Goal: Information Seeking & Learning: Learn about a topic

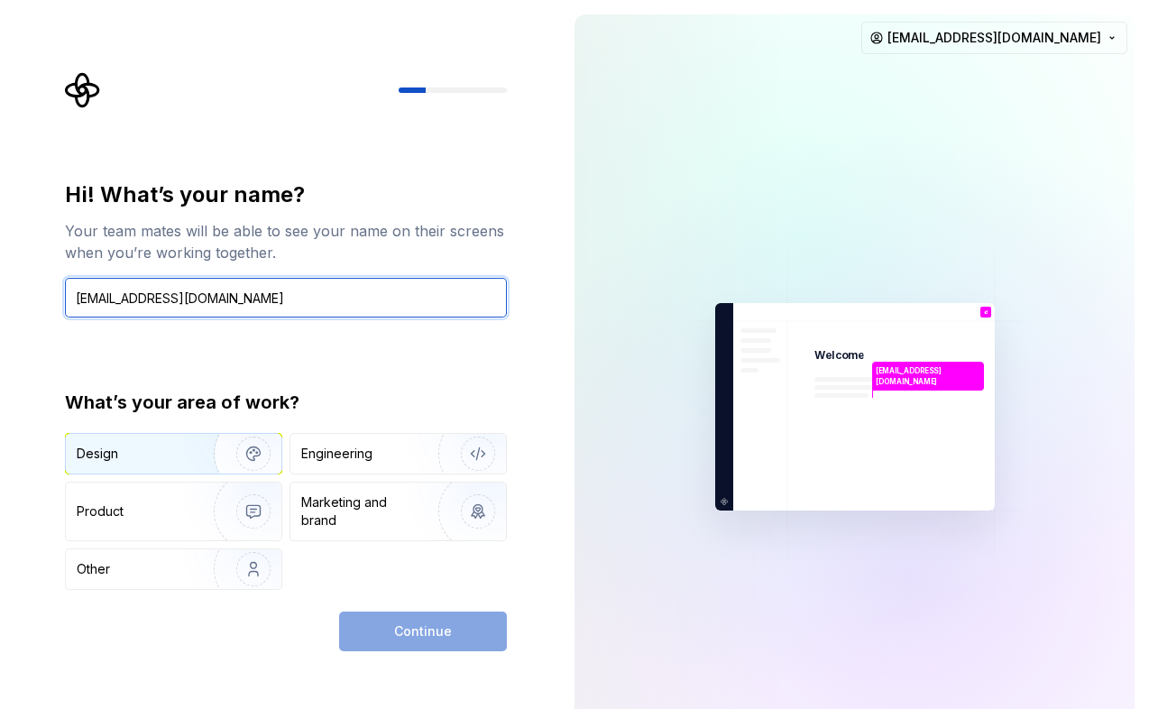
type input "[EMAIL_ADDRESS][DOMAIN_NAME]"
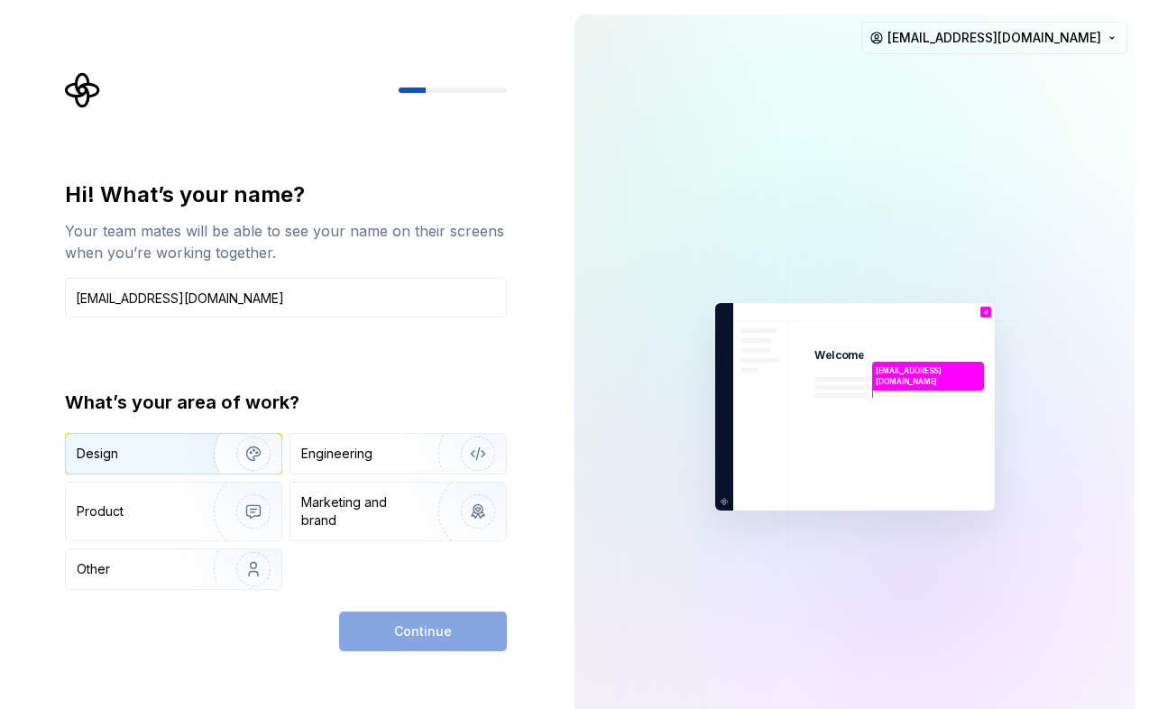
click at [242, 458] on img "button" at bounding box center [241, 453] width 115 height 121
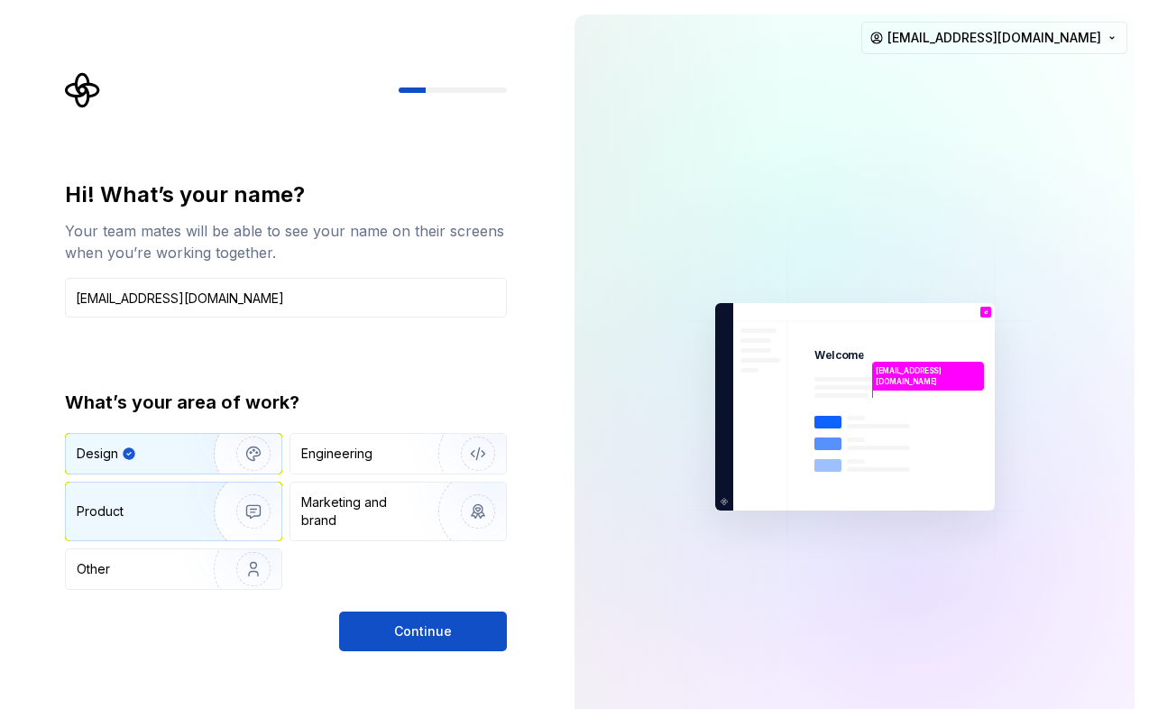
click at [248, 530] on img "button" at bounding box center [241, 511] width 115 height 121
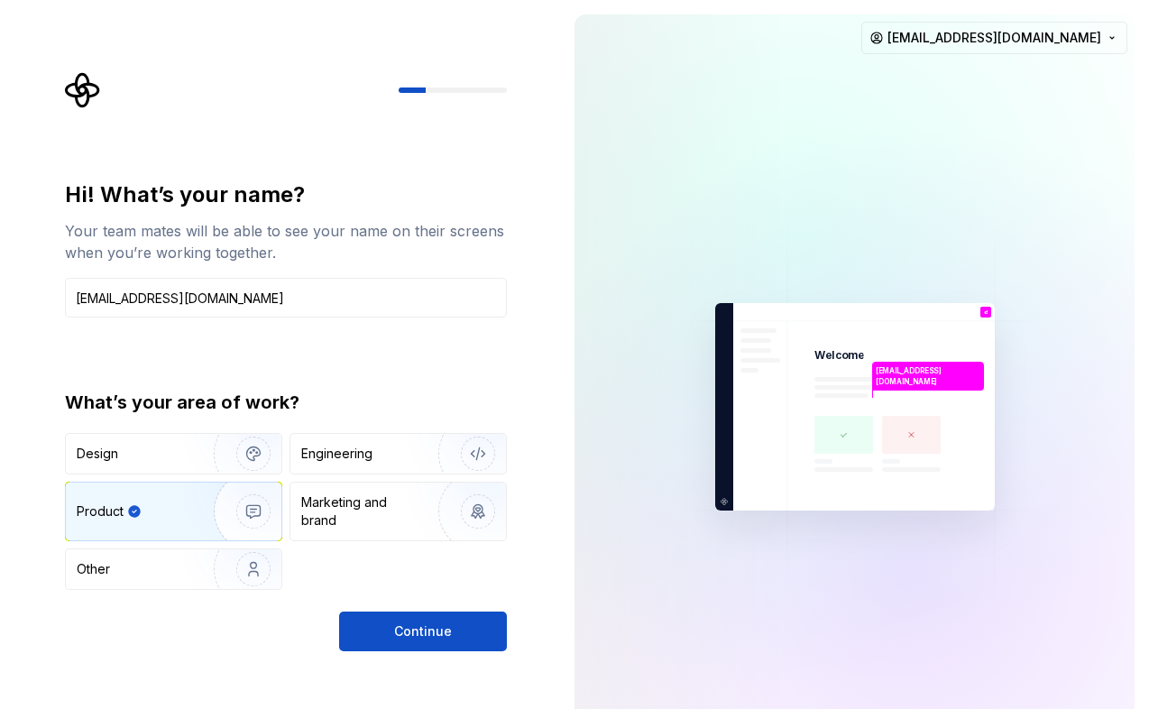
drag, startPoint x: 239, startPoint y: 570, endPoint x: 388, endPoint y: 570, distance: 148.9
click at [243, 570] on img "button" at bounding box center [241, 569] width 115 height 121
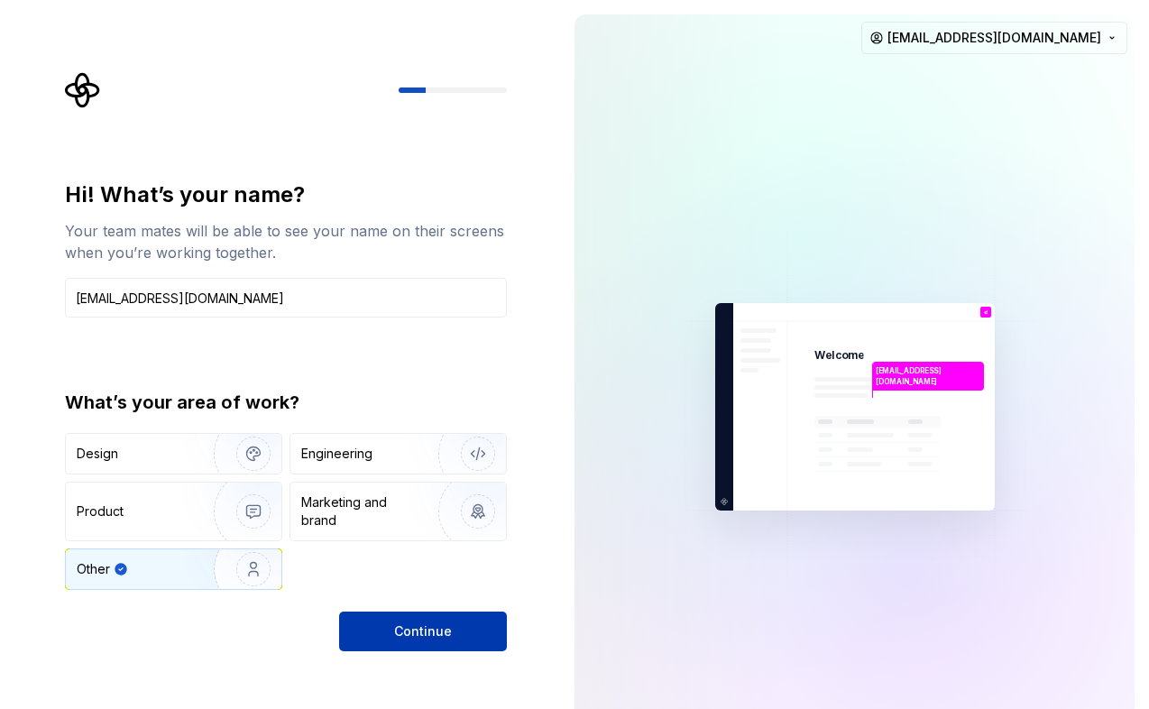
click at [415, 622] on button "Continue" at bounding box center [423, 632] width 168 height 40
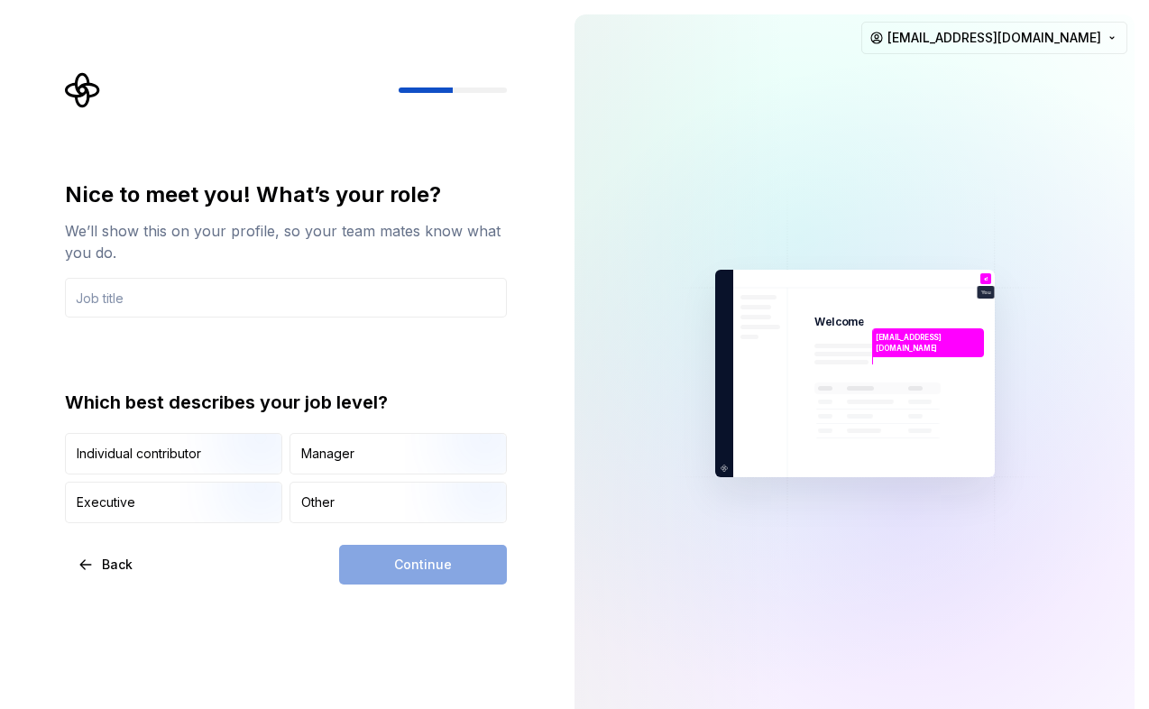
click at [404, 312] on input "text" at bounding box center [286, 298] width 442 height 40
click at [125, 558] on span "Back" at bounding box center [117, 565] width 31 height 18
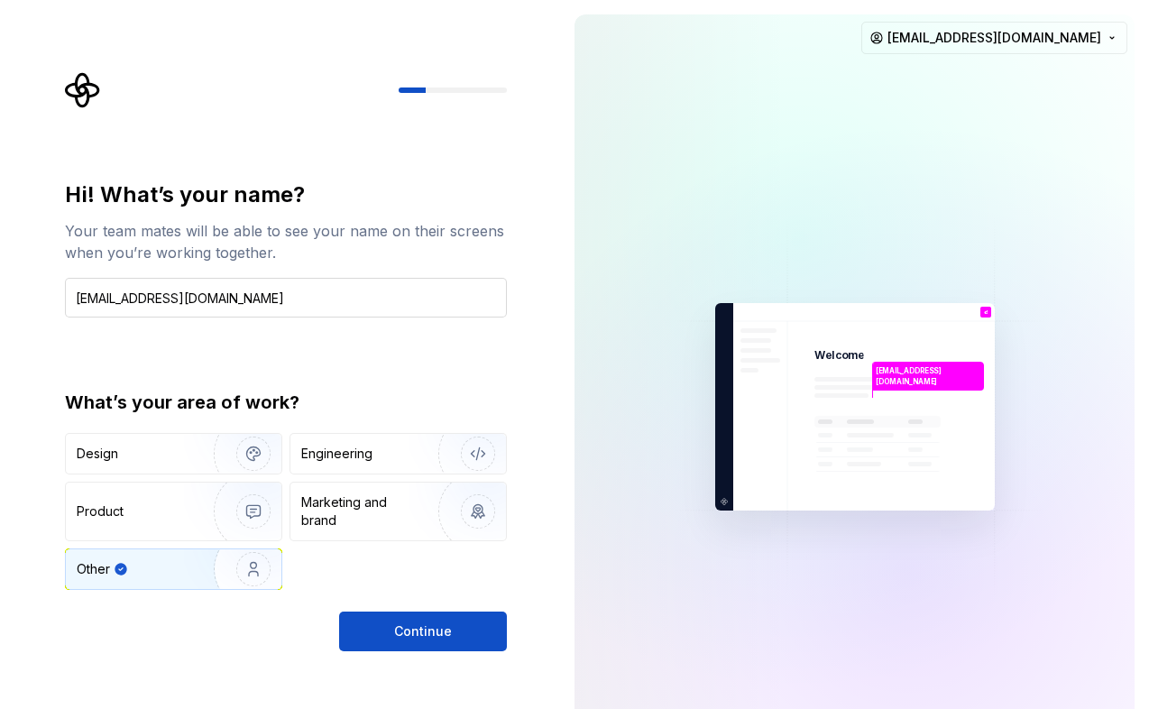
click at [276, 281] on input "[EMAIL_ADDRESS][DOMAIN_NAME]" at bounding box center [286, 298] width 442 height 40
click at [267, 305] on input "[EMAIL_ADDRESS][DOMAIN_NAME]" at bounding box center [286, 298] width 442 height 40
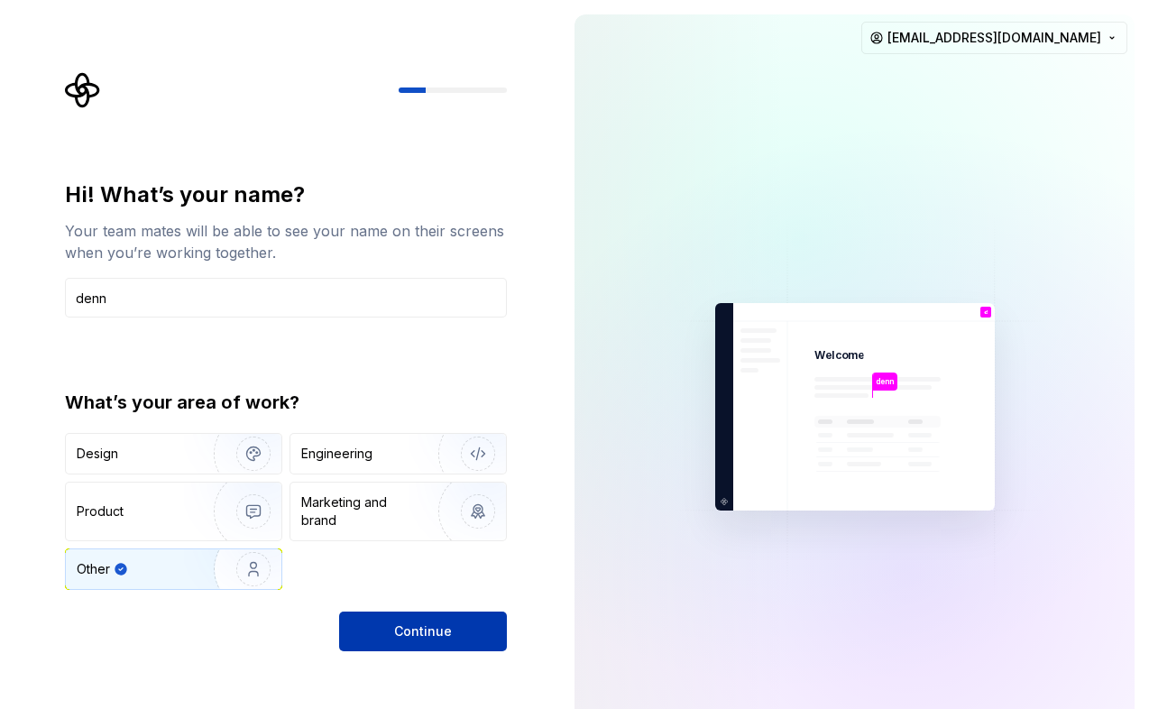
type input "denn"
click at [419, 622] on span "Continue" at bounding box center [423, 631] width 58 height 18
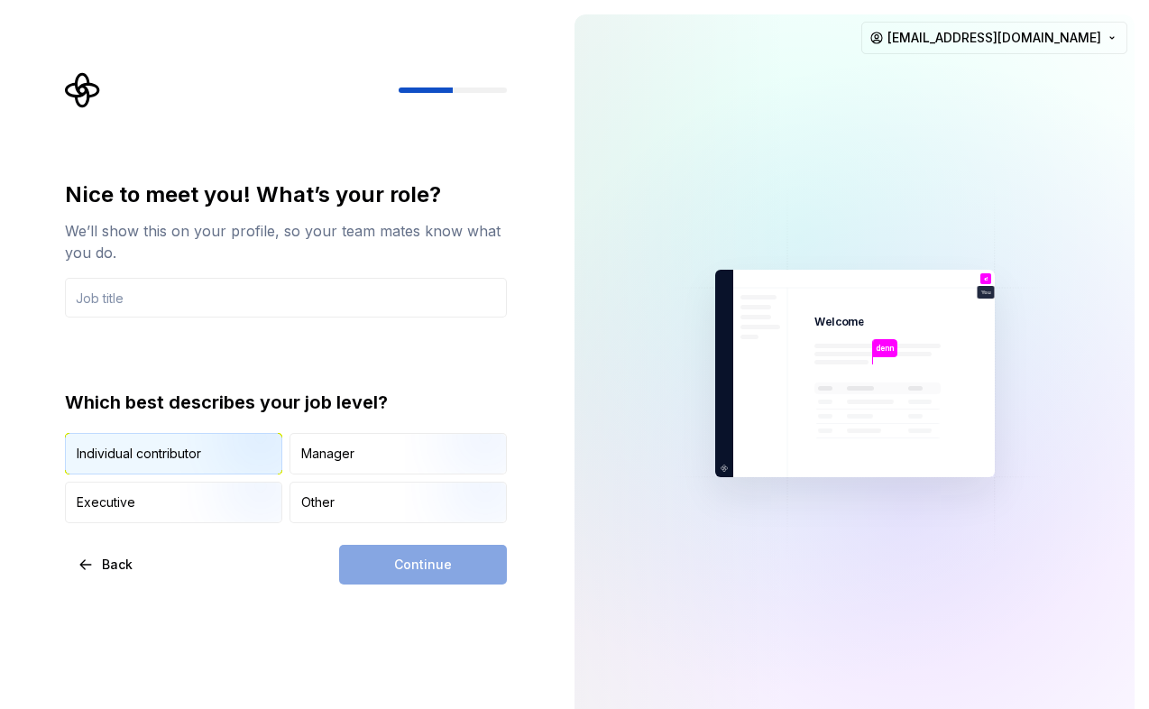
click at [225, 457] on img "button" at bounding box center [237, 476] width 115 height 121
click at [419, 556] on div "Continue" at bounding box center [423, 565] width 168 height 40
click at [366, 559] on div "Continue" at bounding box center [423, 565] width 168 height 40
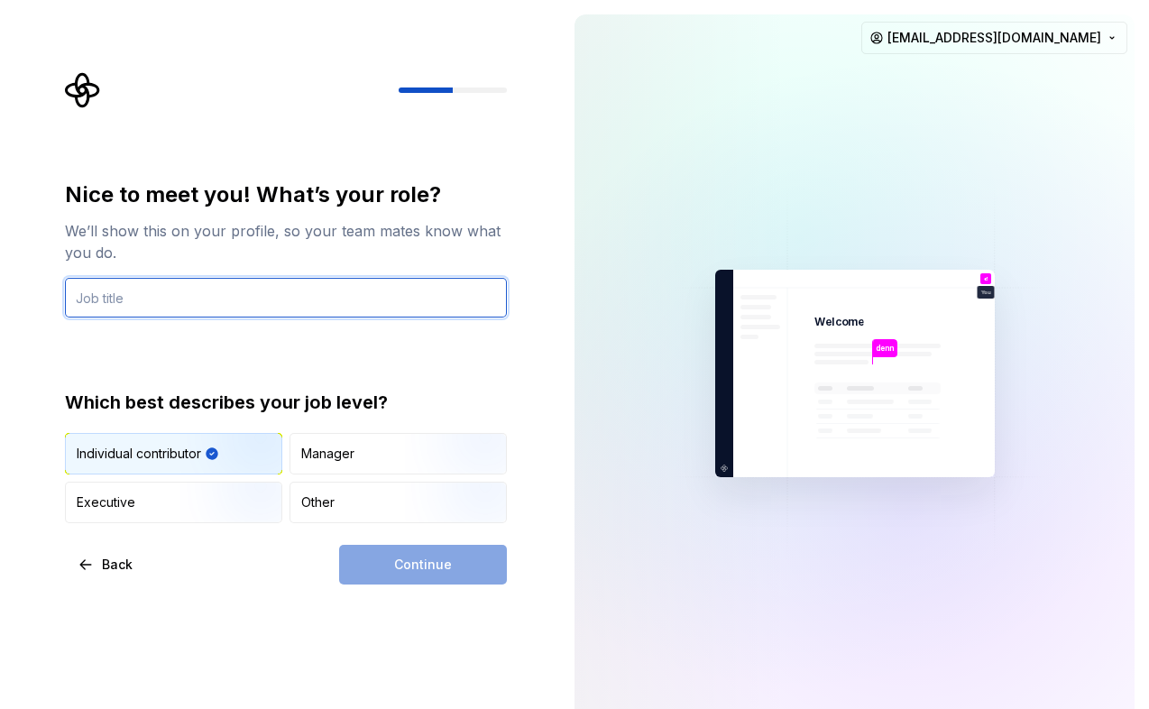
click at [325, 307] on input "text" at bounding box center [286, 298] width 442 height 40
type input "NA"
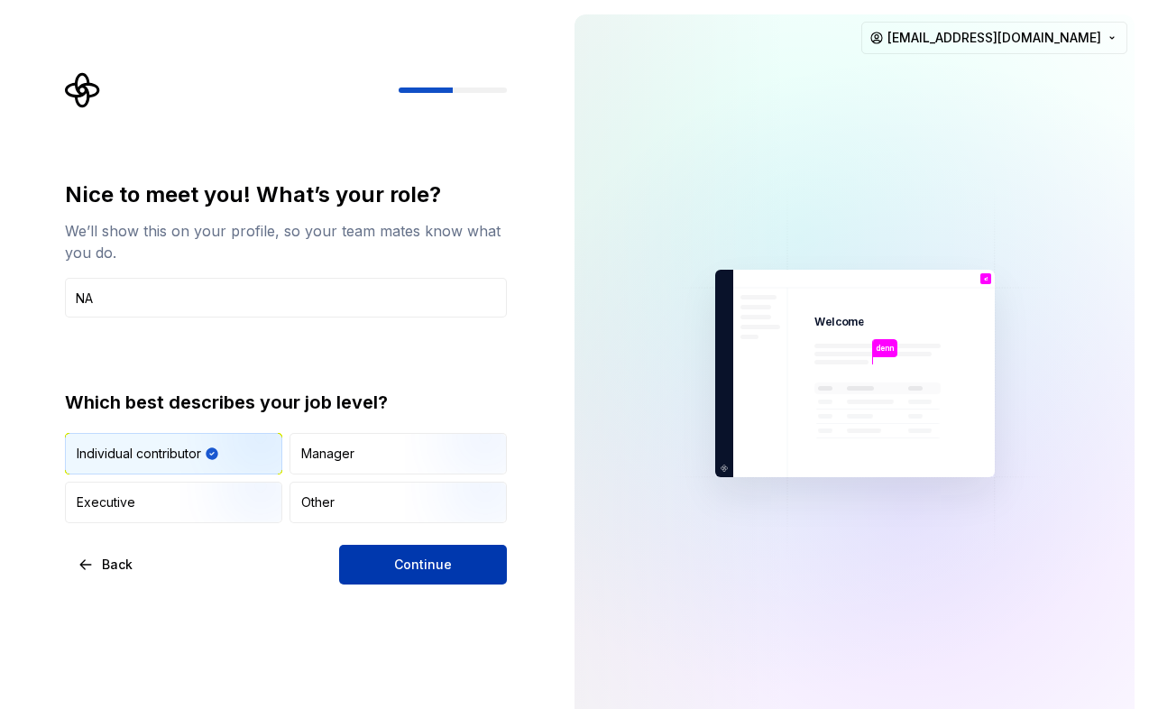
click at [402, 548] on button "Continue" at bounding box center [423, 565] width 168 height 40
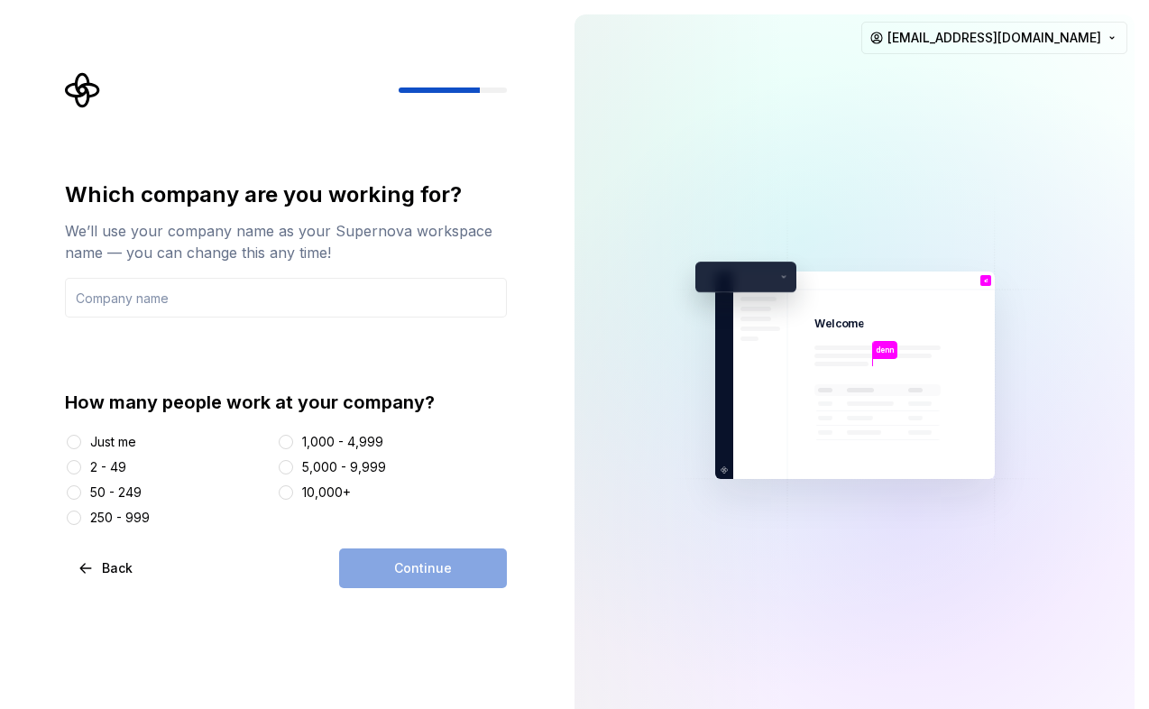
click at [113, 436] on div "Just me" at bounding box center [113, 442] width 46 height 18
click at [81, 436] on button "Just me" at bounding box center [74, 442] width 14 height 14
click at [431, 570] on div "Continue" at bounding box center [423, 568] width 168 height 40
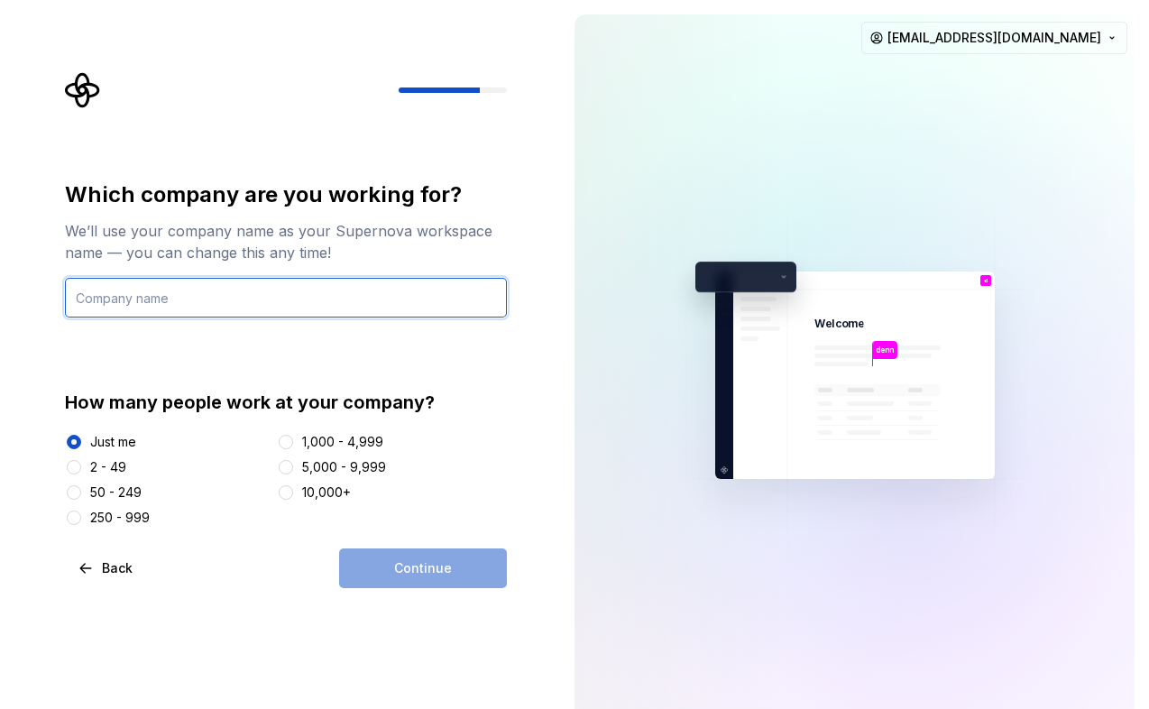
click at [335, 310] on input "text" at bounding box center [286, 298] width 442 height 40
type input "A"
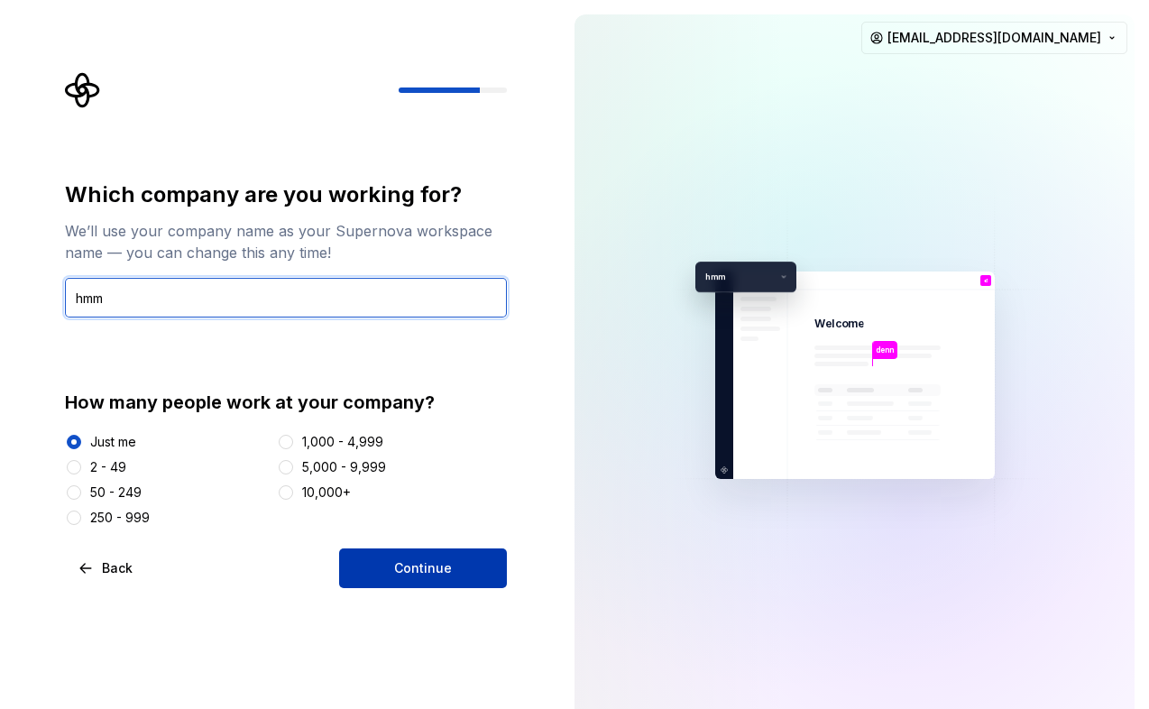
type input "hmm"
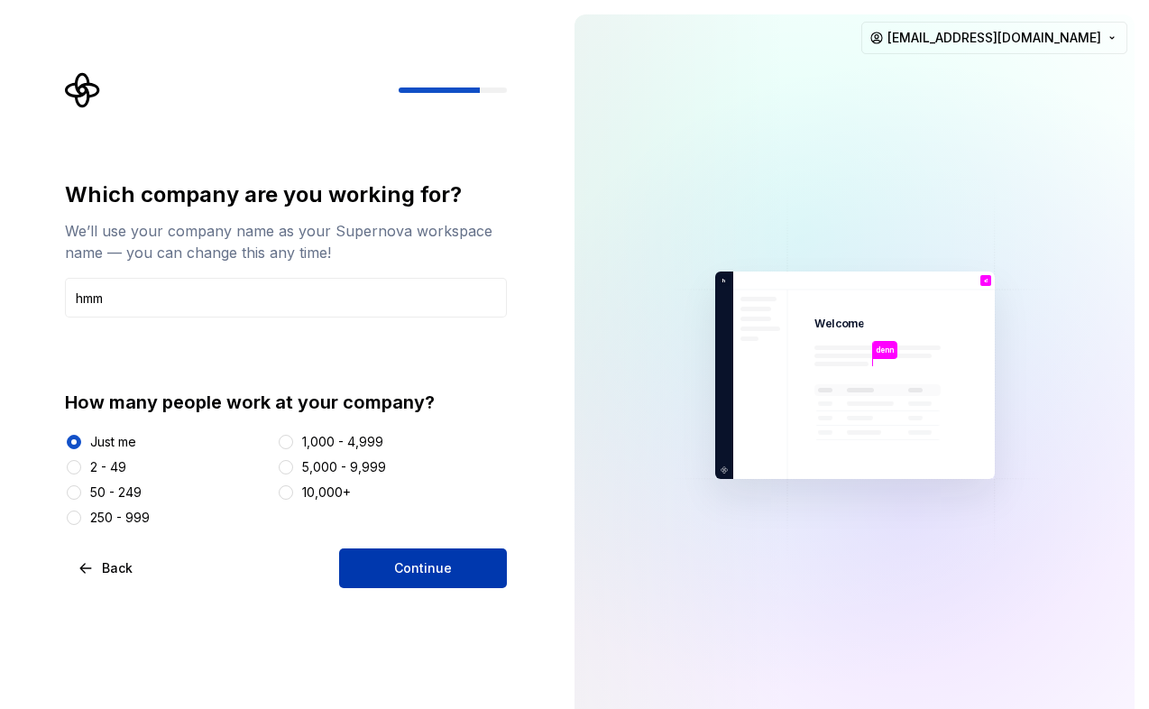
click at [424, 587] on button "Continue" at bounding box center [423, 568] width 168 height 40
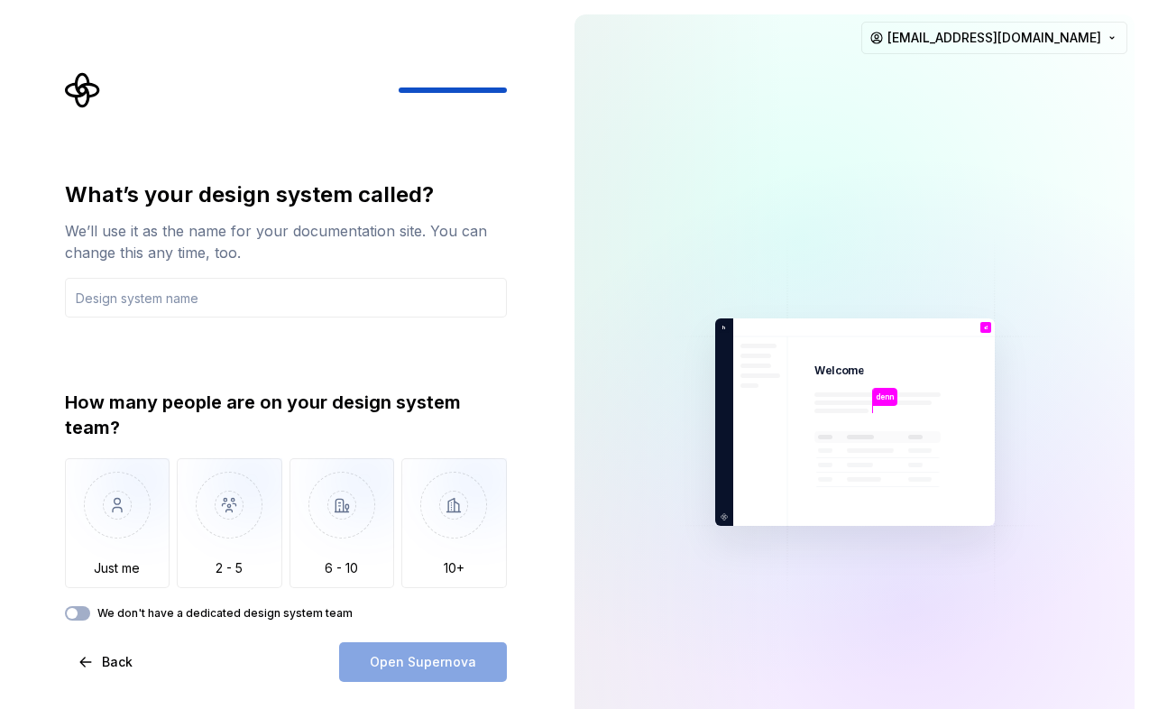
click at [91, 618] on div "We don't have a dedicated design system team" at bounding box center [286, 613] width 442 height 14
click at [88, 617] on button "We don't have a dedicated design system team" at bounding box center [77, 613] width 25 height 14
click at [447, 668] on div "Open Supernova" at bounding box center [423, 662] width 168 height 40
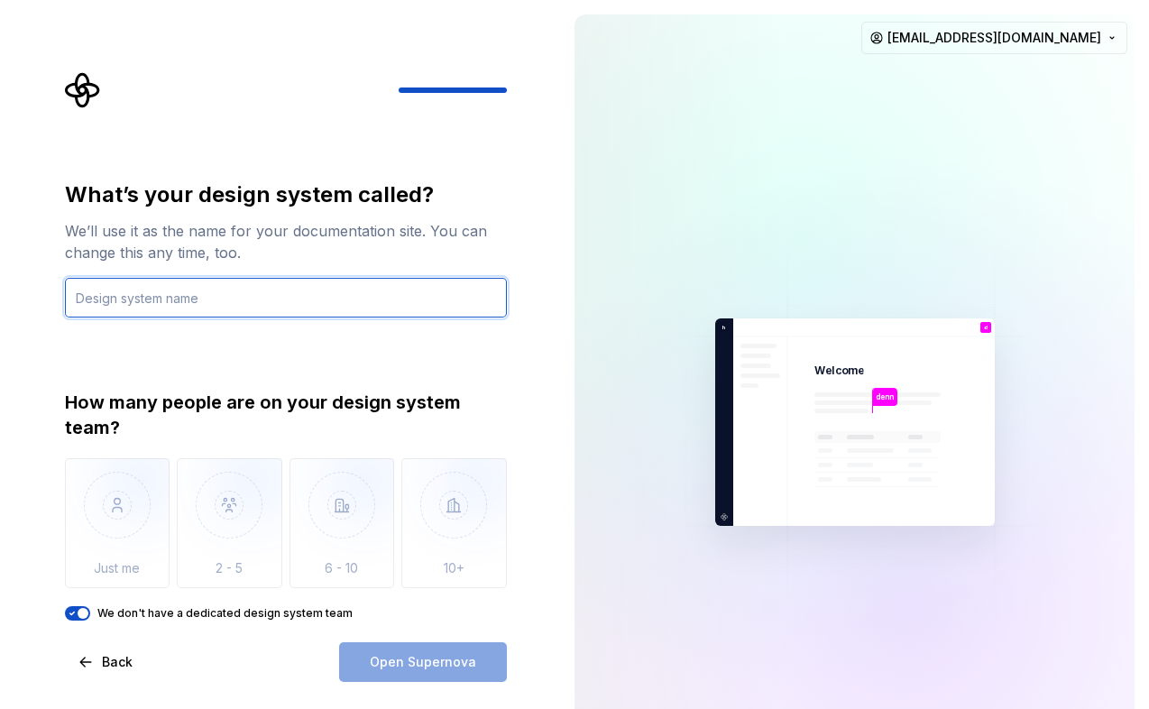
click at [414, 307] on input "text" at bounding box center [286, 298] width 442 height 40
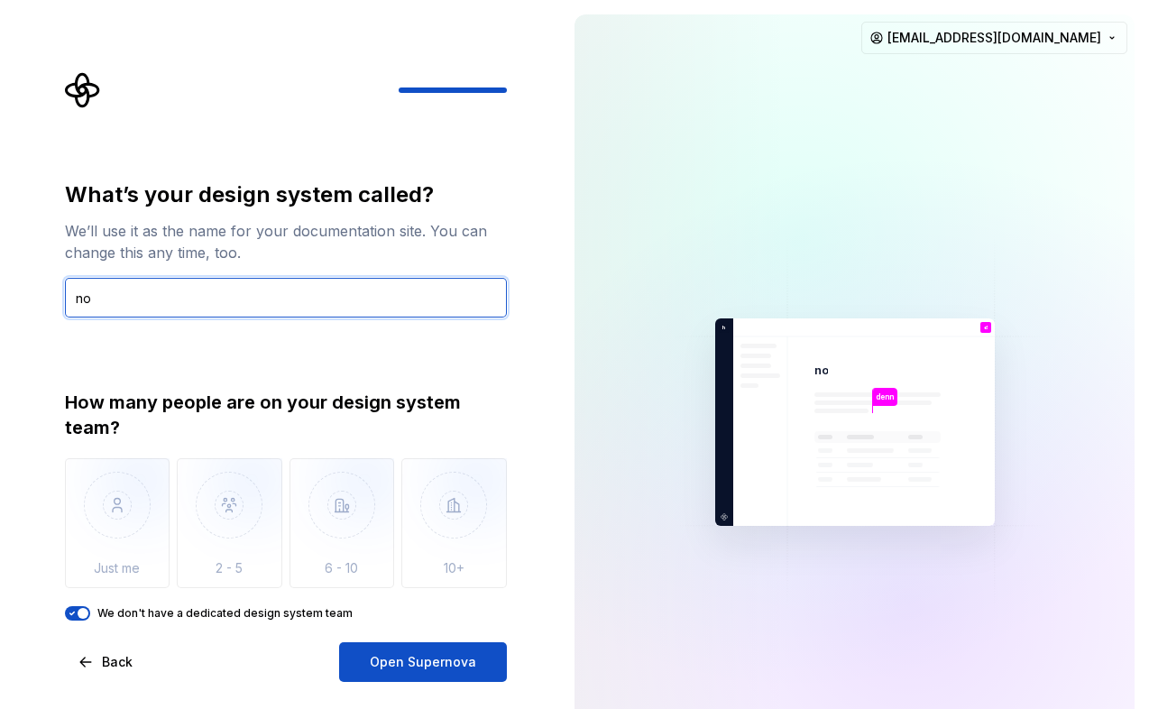
type input "n"
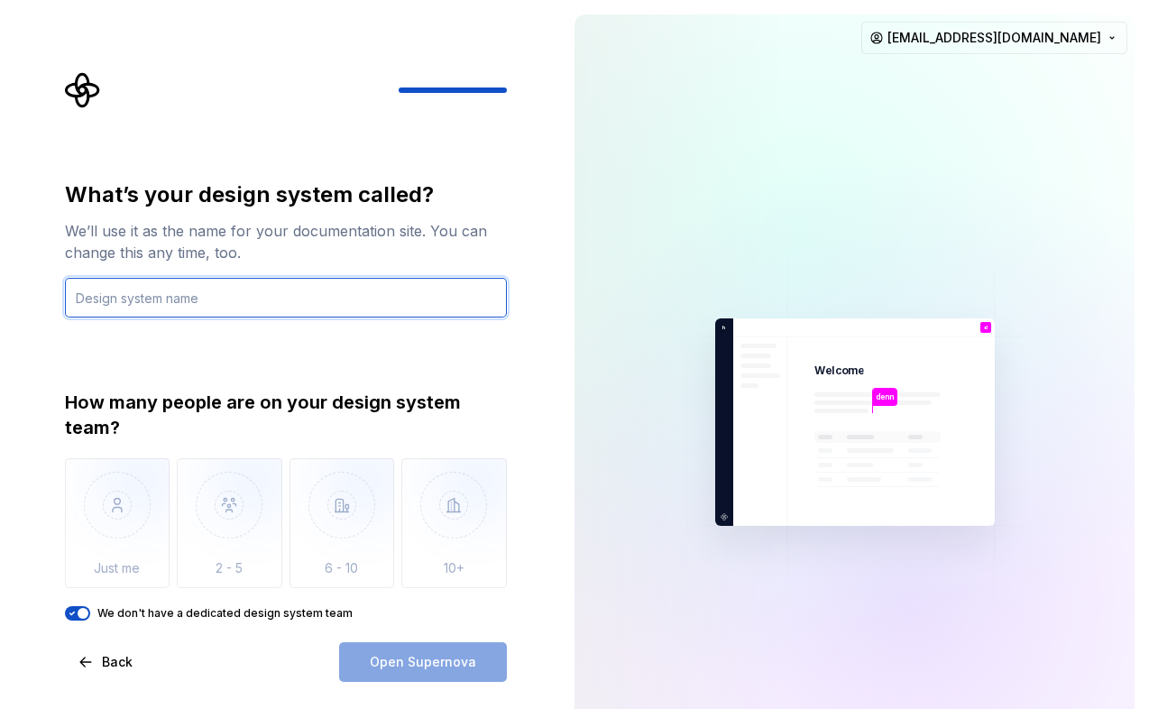
type input "w"
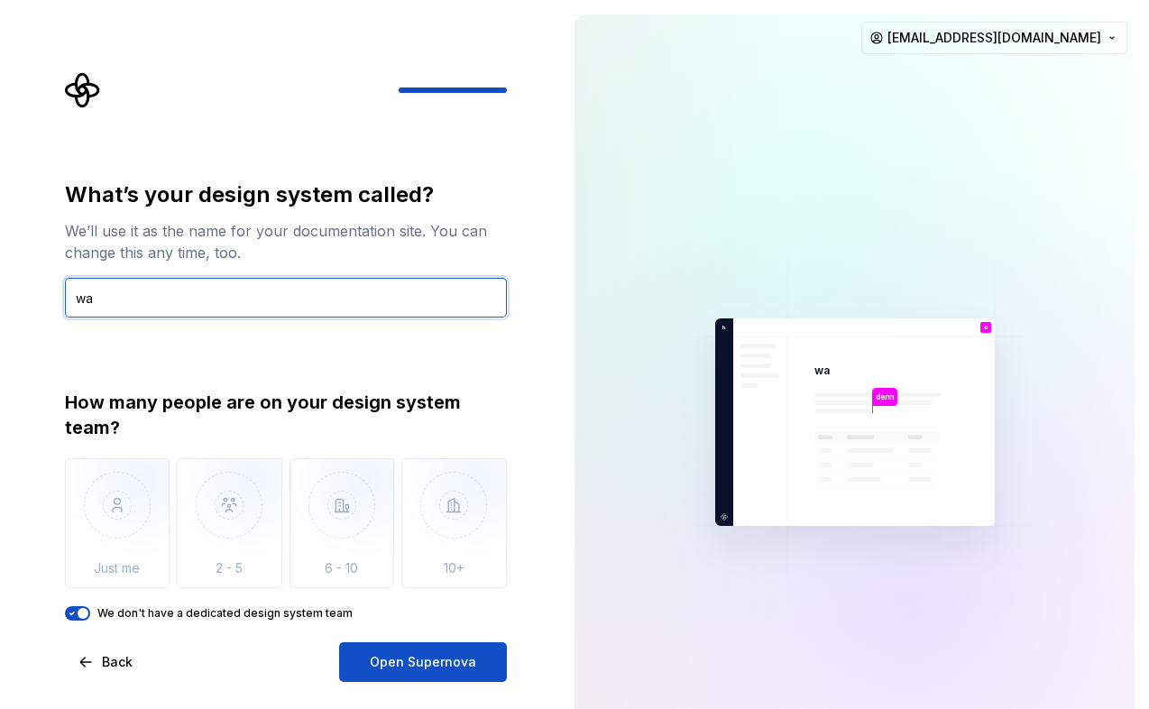
type input "w"
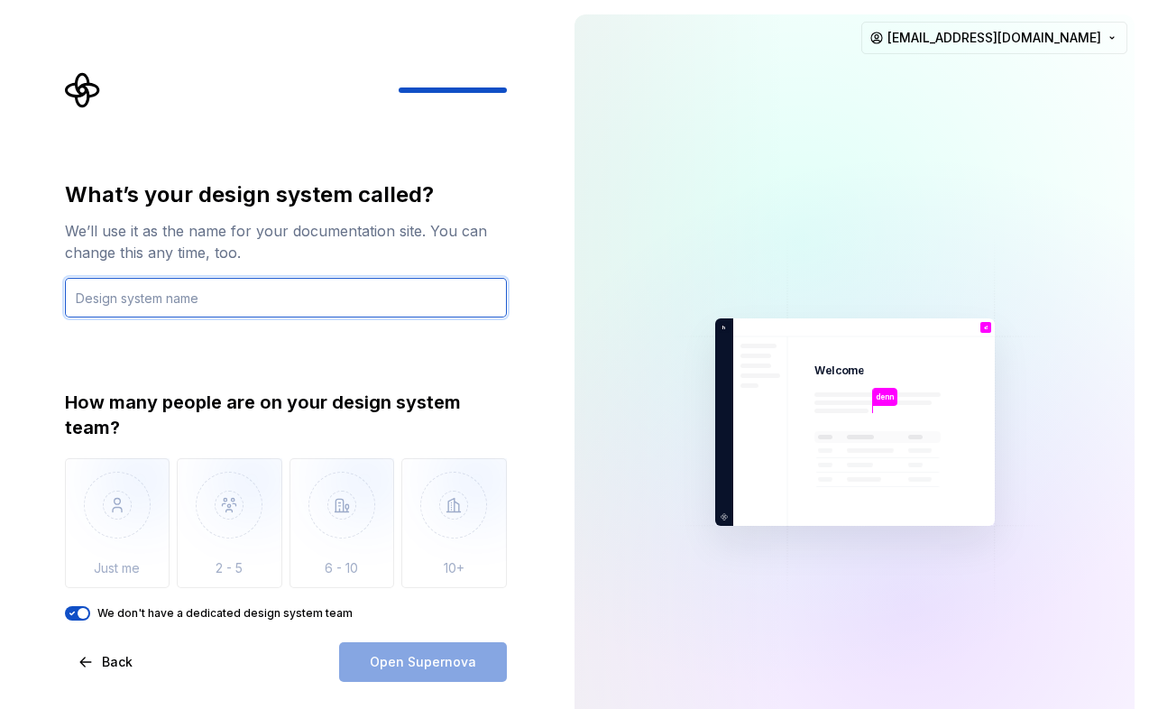
click at [414, 309] on input "text" at bounding box center [286, 298] width 442 height 40
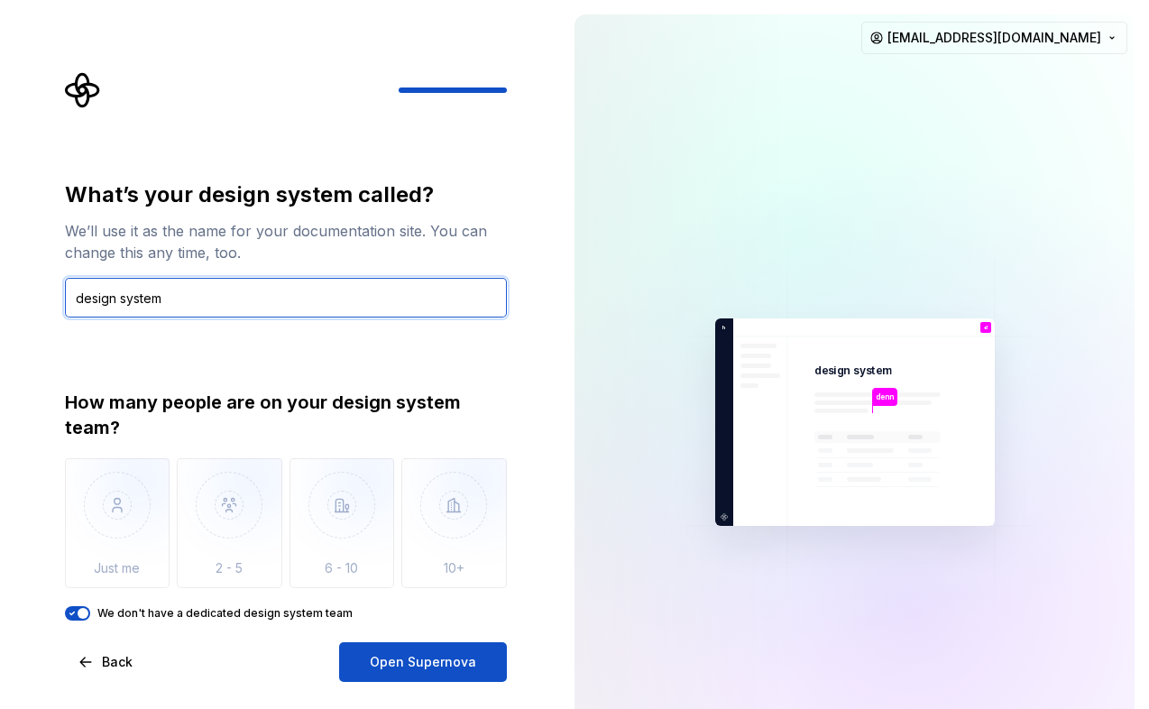
type input "design system"
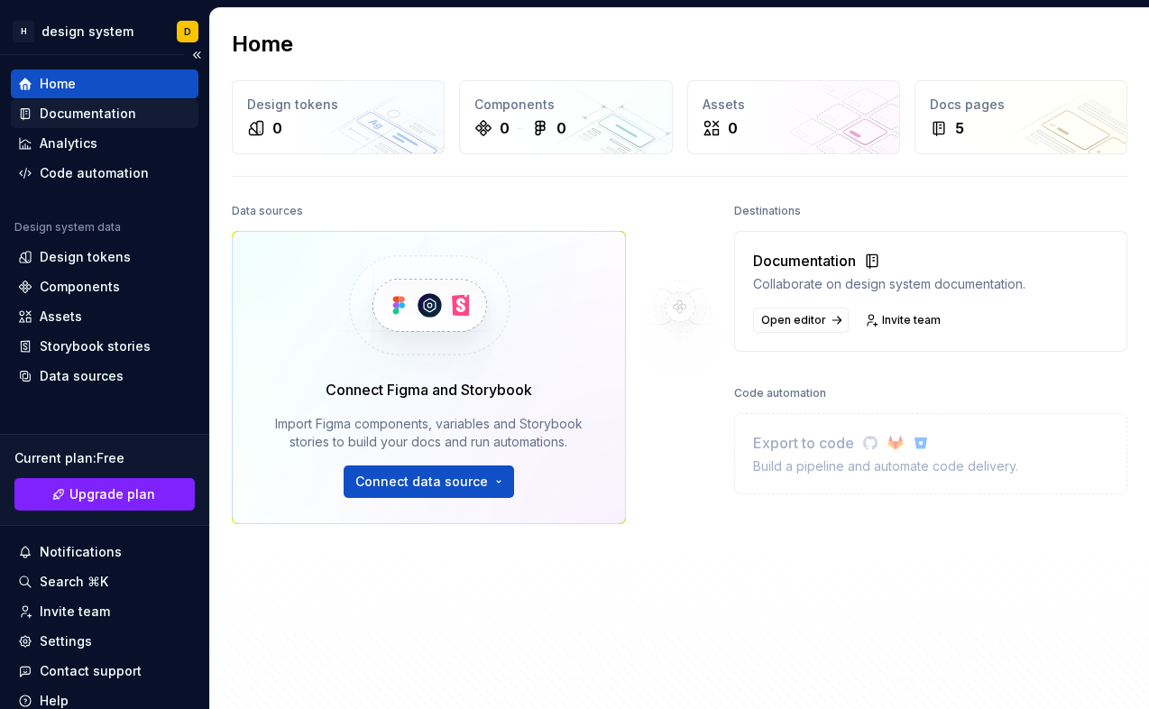
click at [114, 111] on div "Documentation" at bounding box center [88, 114] width 97 height 18
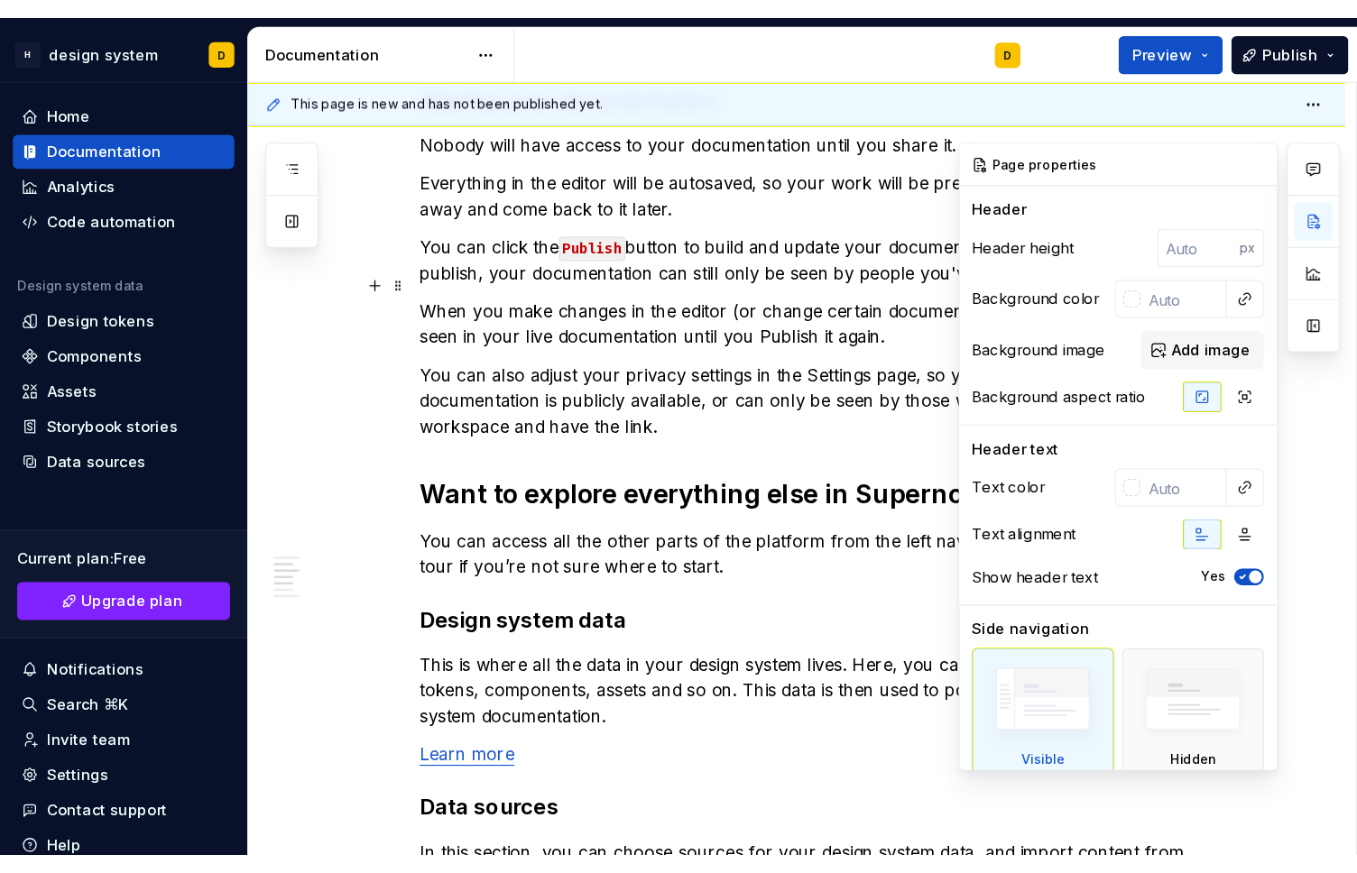
scroll to position [920, 0]
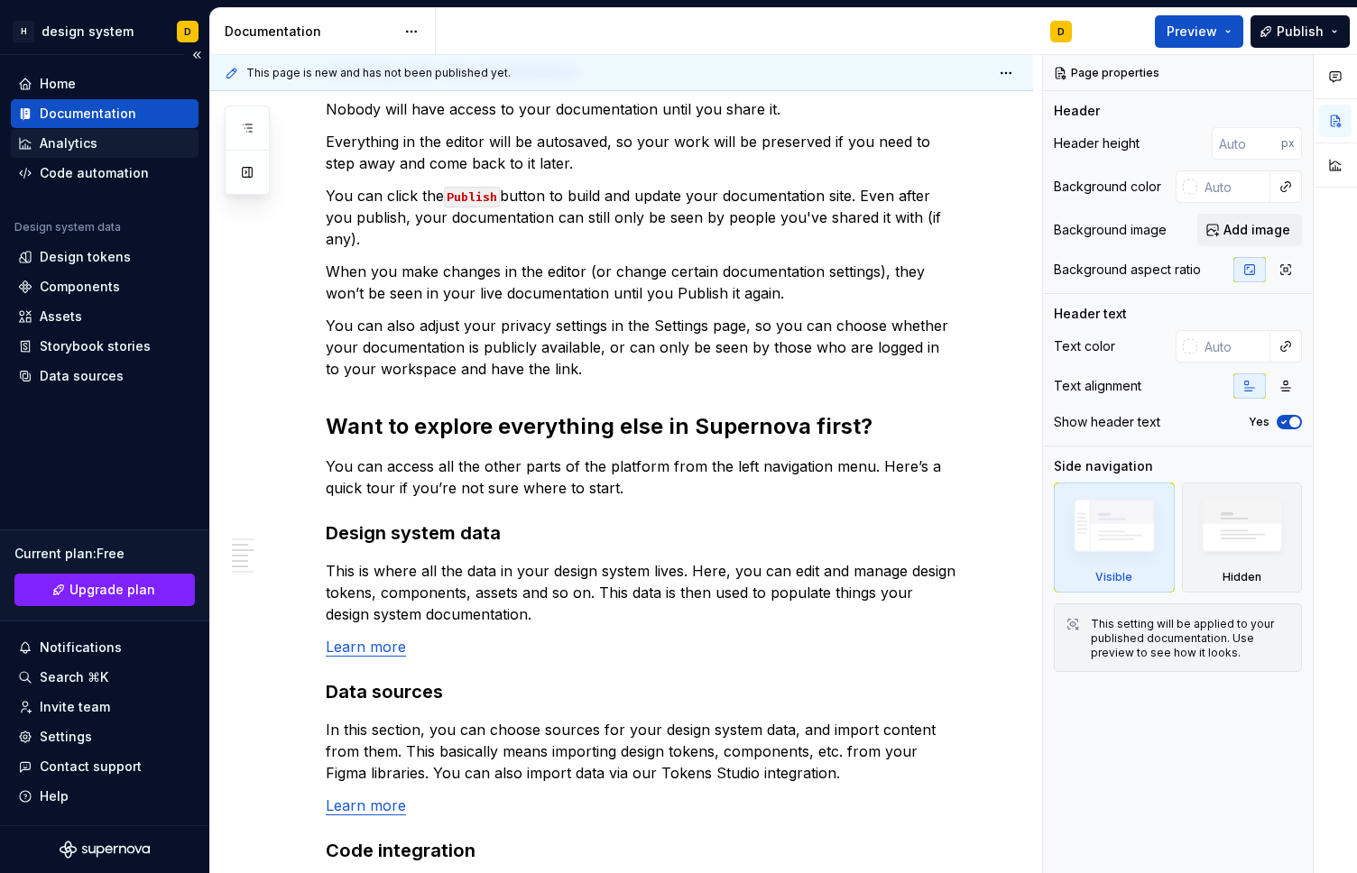
click at [97, 136] on div "Analytics" at bounding box center [104, 143] width 173 height 18
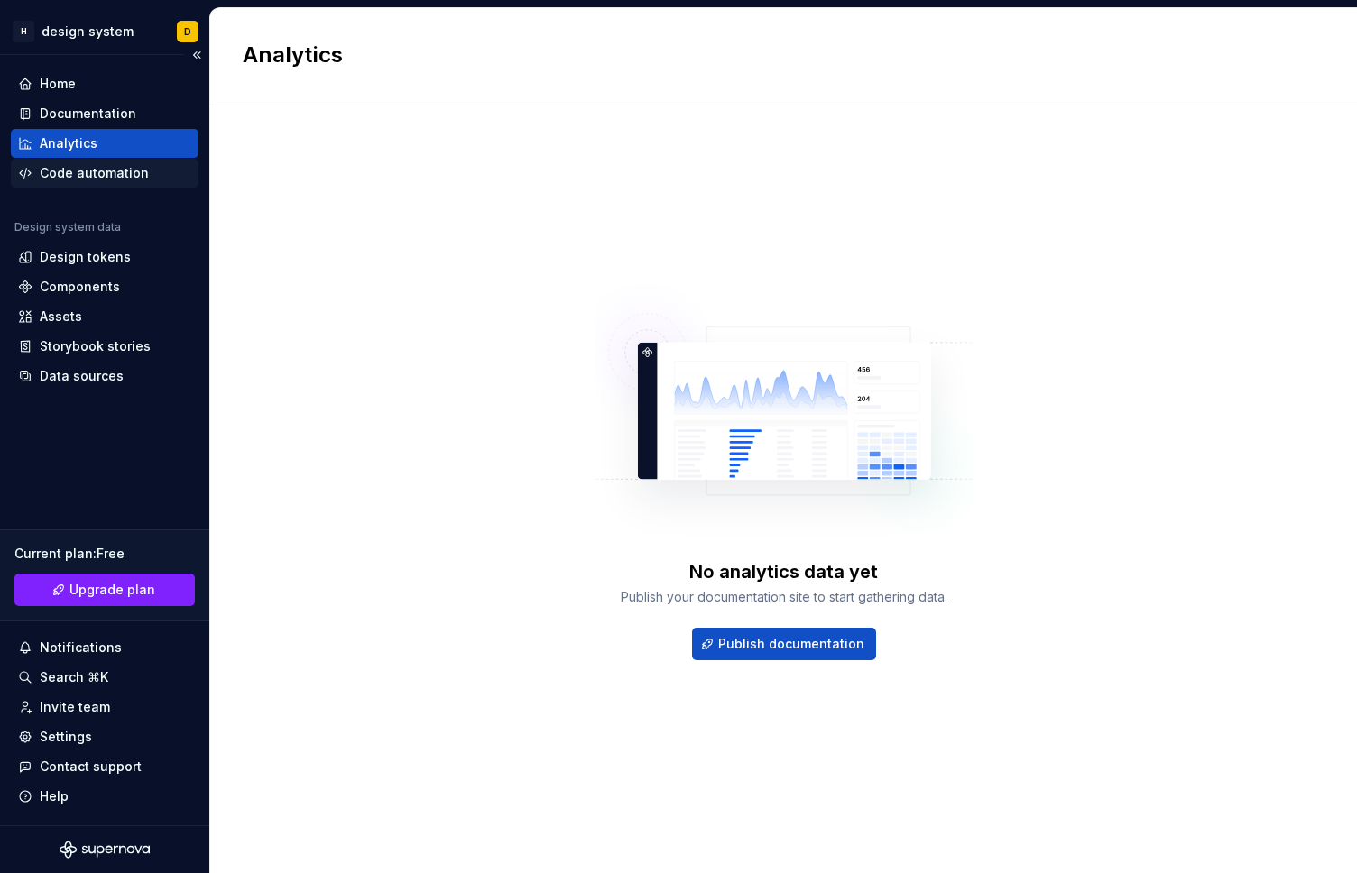
click at [93, 163] on div "Code automation" at bounding box center [105, 173] width 188 height 29
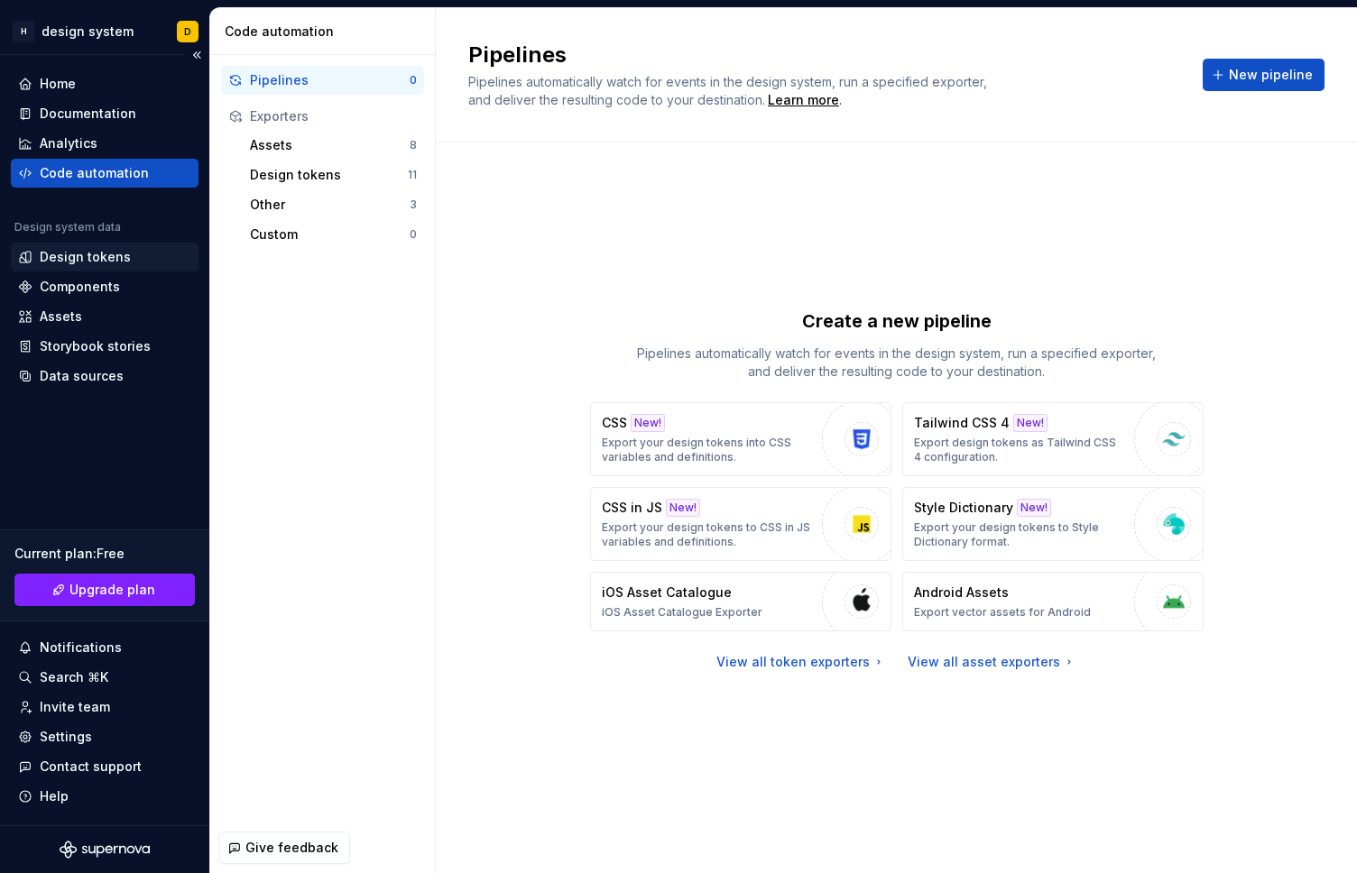
click at [113, 249] on div "Design tokens" at bounding box center [85, 257] width 91 height 18
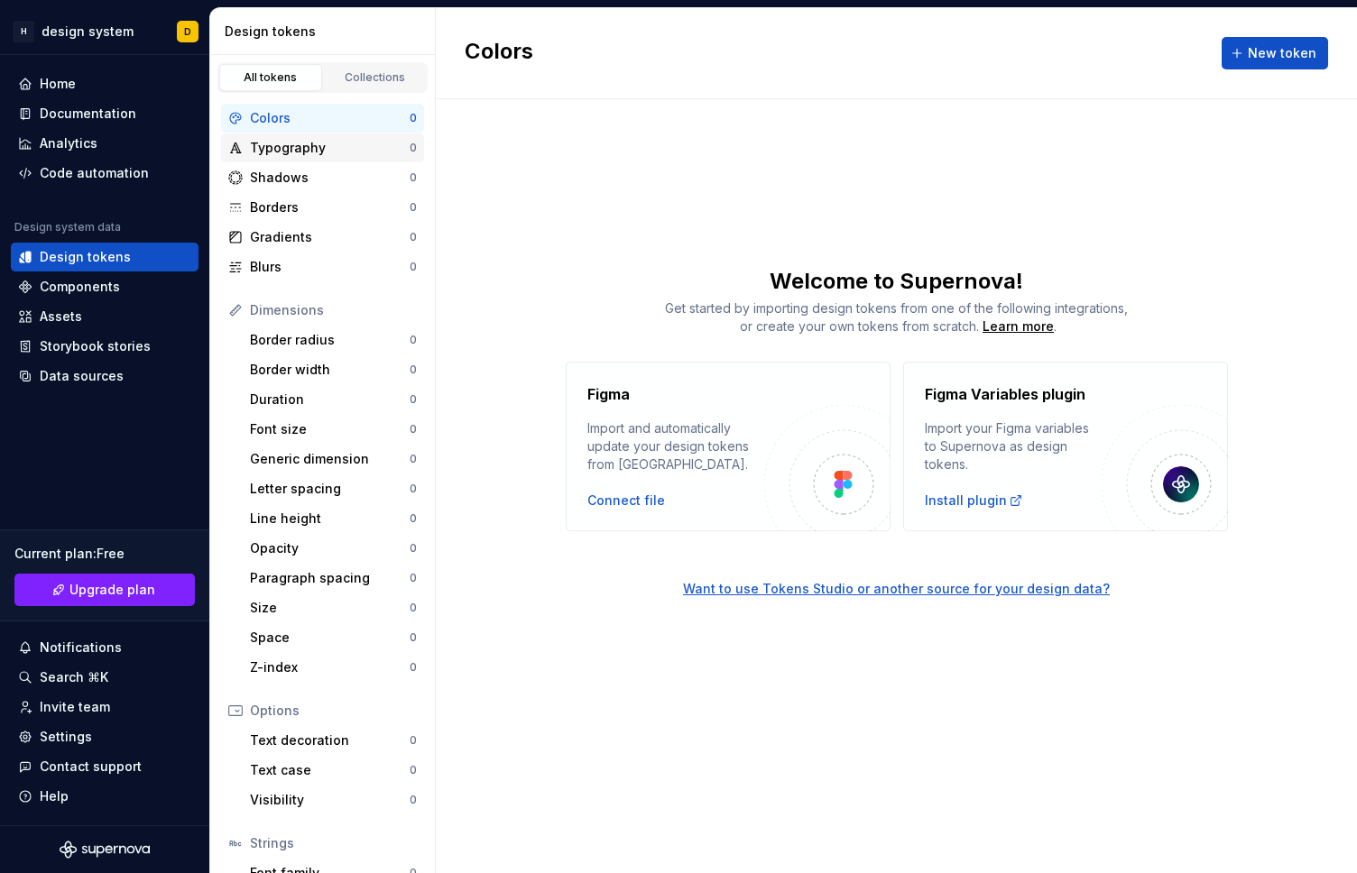
click at [295, 146] on div "Typography" at bounding box center [330, 148] width 160 height 18
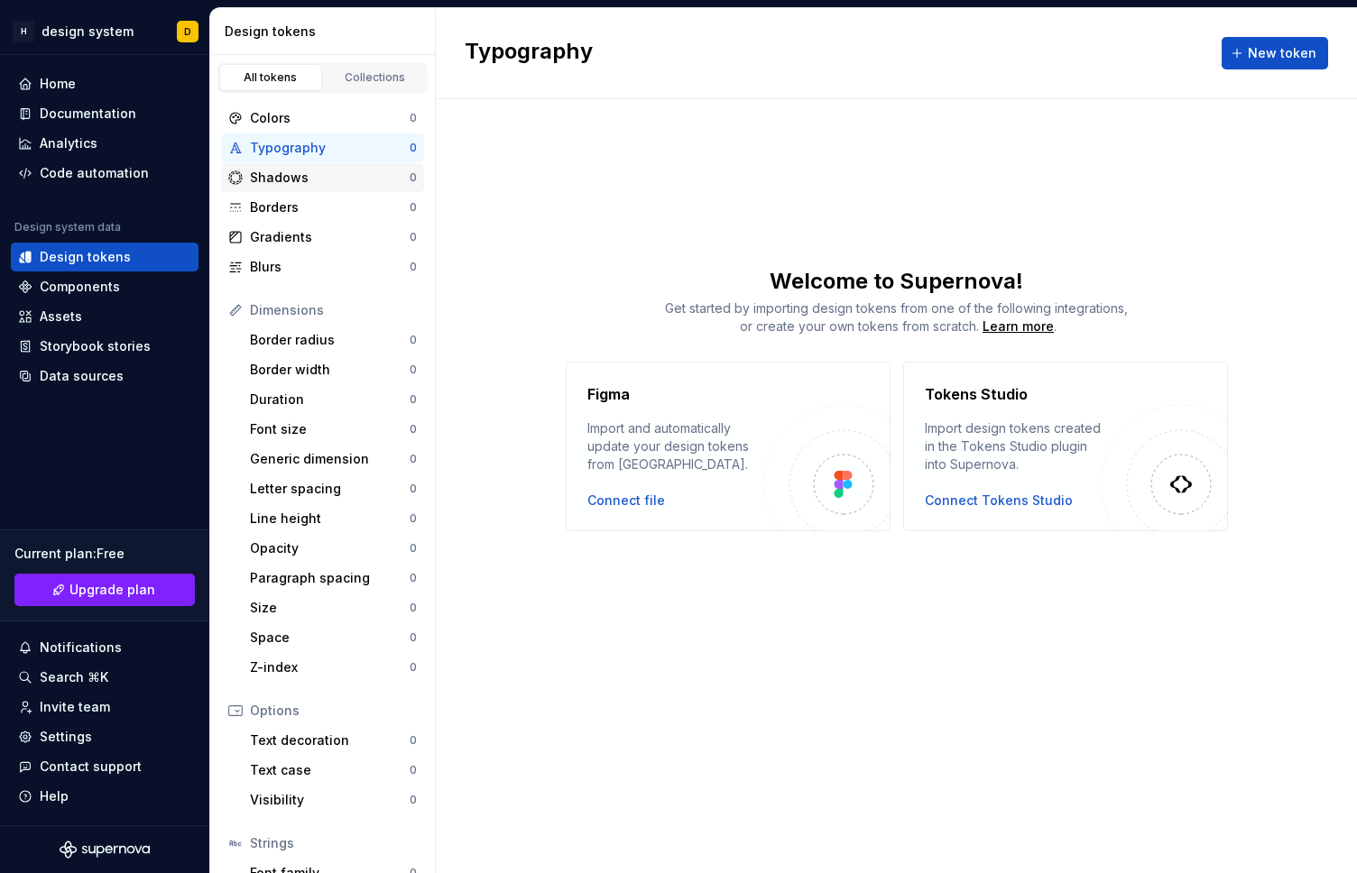
click at [305, 191] on div "Shadows 0" at bounding box center [322, 177] width 203 height 29
click at [132, 94] on div "Home" at bounding box center [105, 83] width 188 height 29
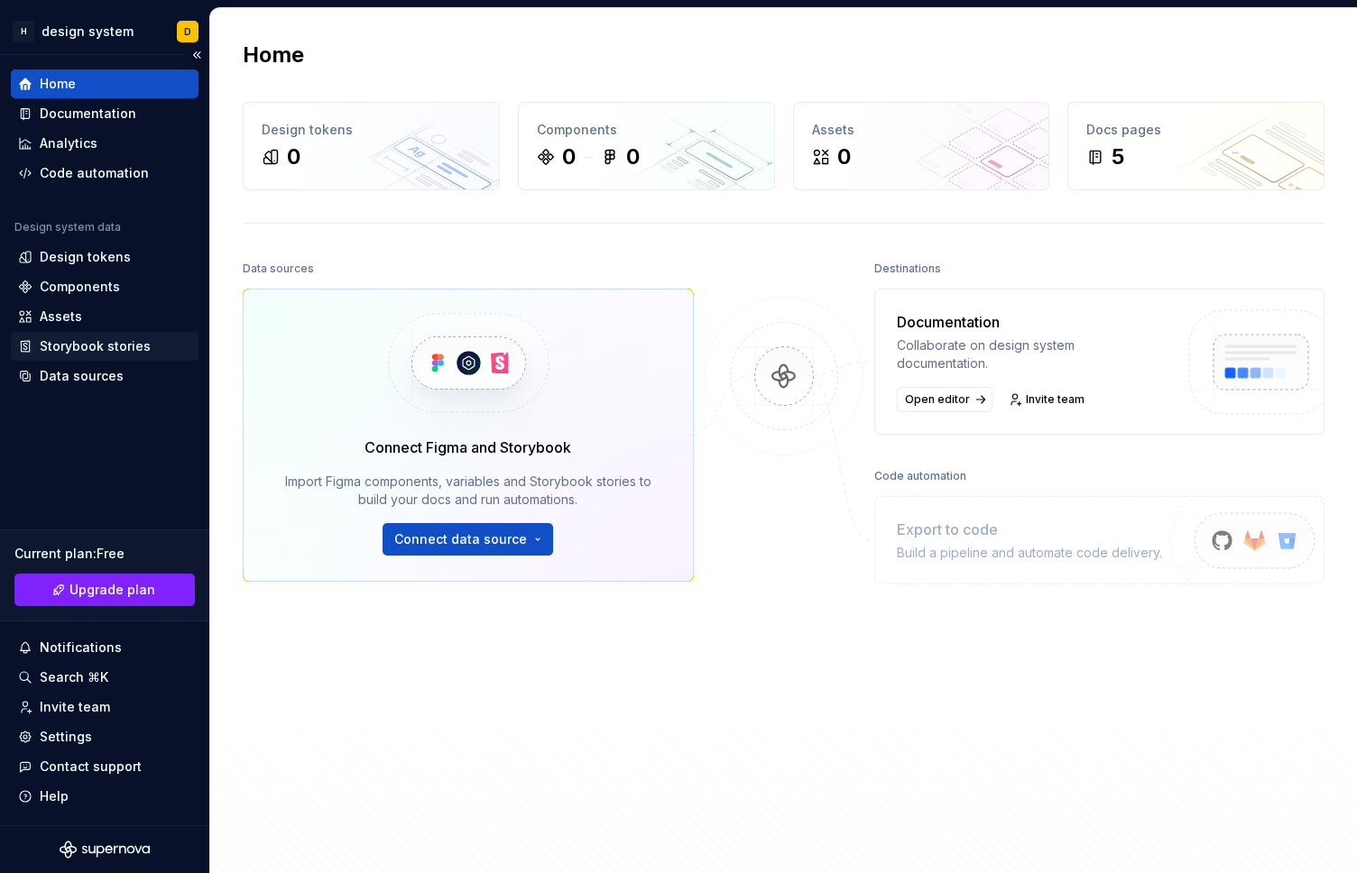
click at [106, 345] on div "Storybook stories" at bounding box center [95, 346] width 111 height 18
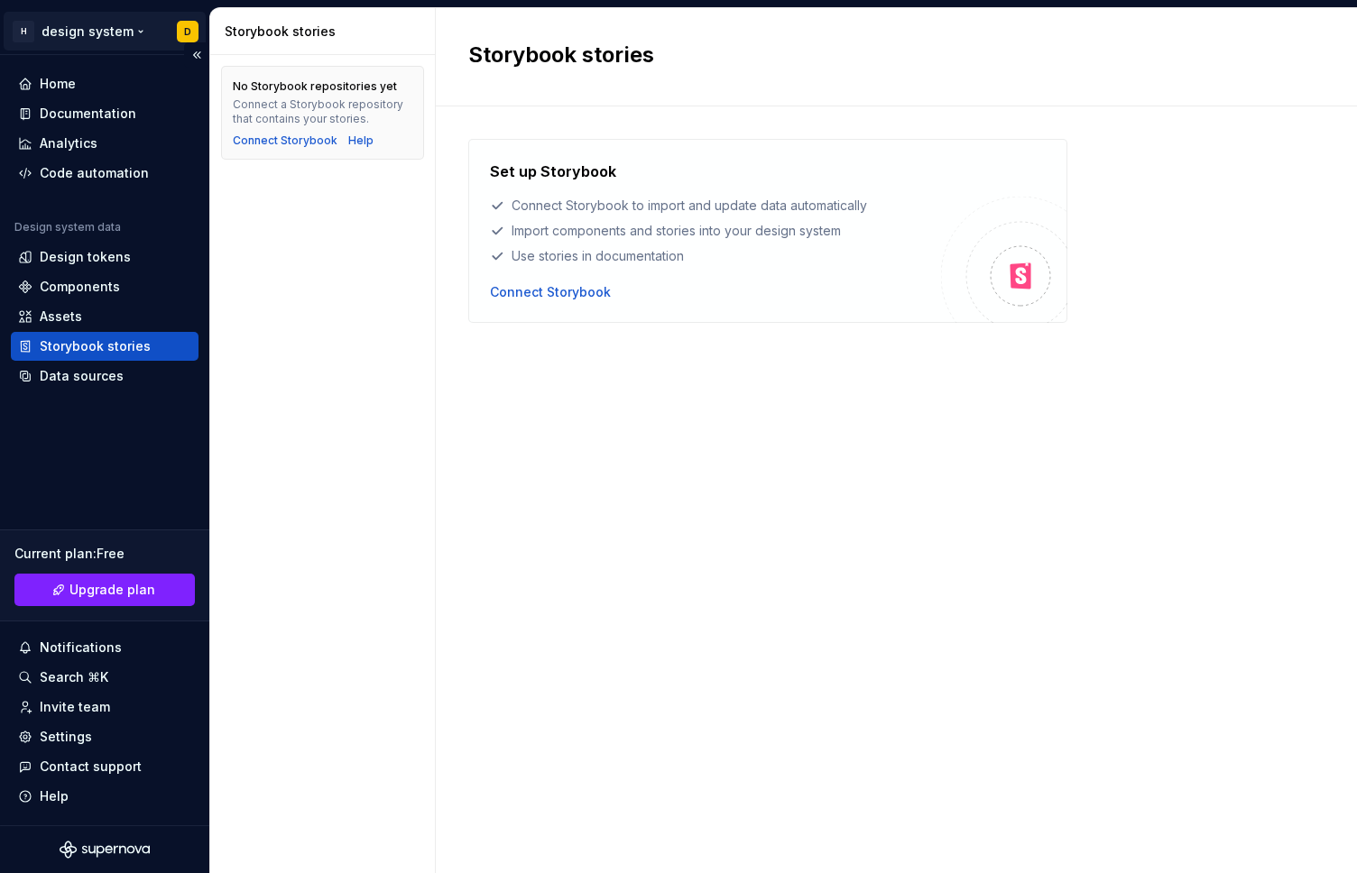
click at [26, 37] on html "H design system D Home Documentation Analytics Code automation Design system da…" at bounding box center [678, 436] width 1357 height 873
click at [309, 319] on html "H design system D Home Documentation Analytics Code automation Design system da…" at bounding box center [678, 436] width 1357 height 873
click at [93, 115] on div "Documentation" at bounding box center [88, 114] width 97 height 18
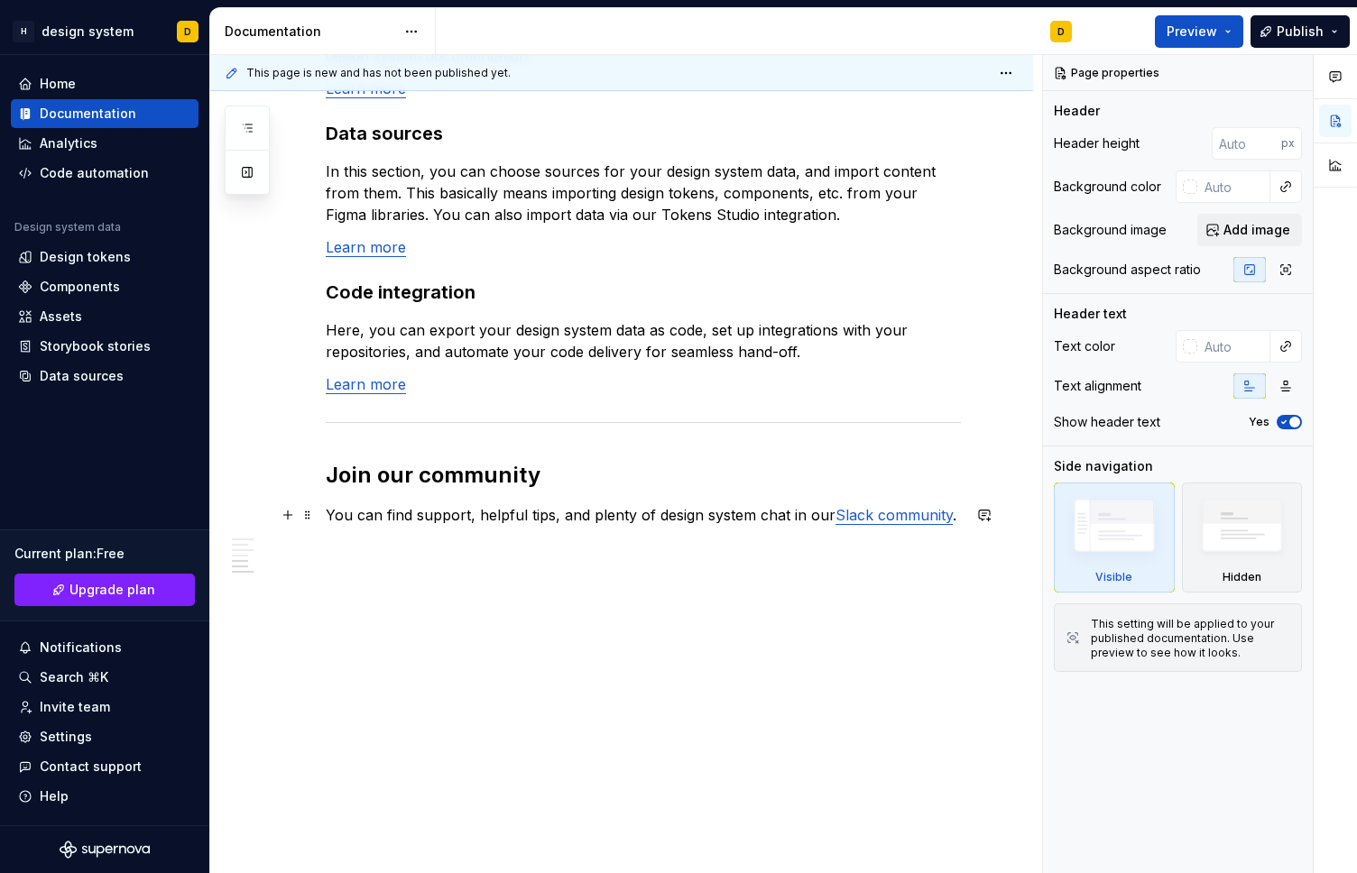
scroll to position [1450, 0]
click at [874, 518] on link "Slack community" at bounding box center [893, 515] width 117 height 18
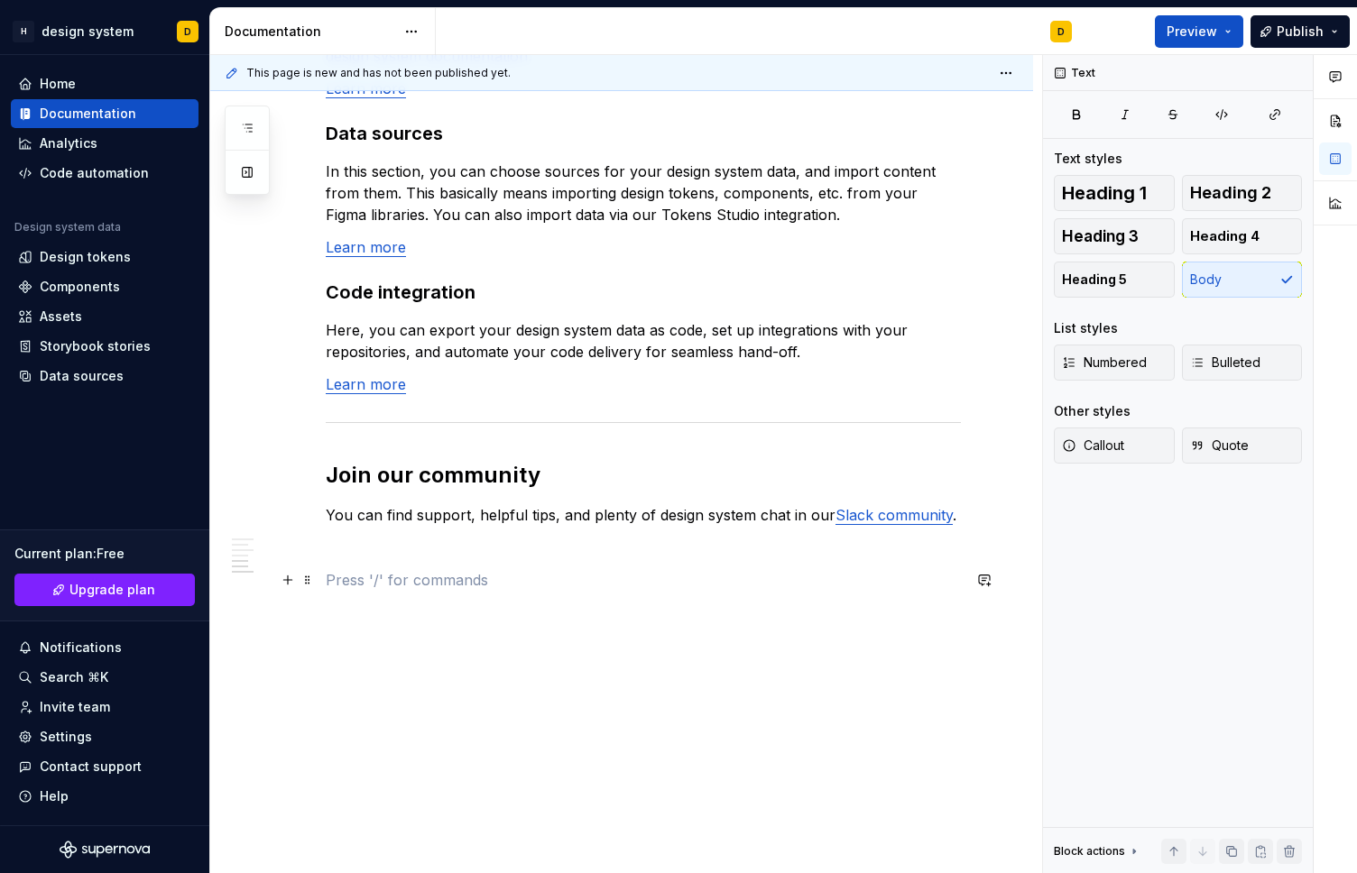
click at [891, 576] on p at bounding box center [643, 580] width 635 height 22
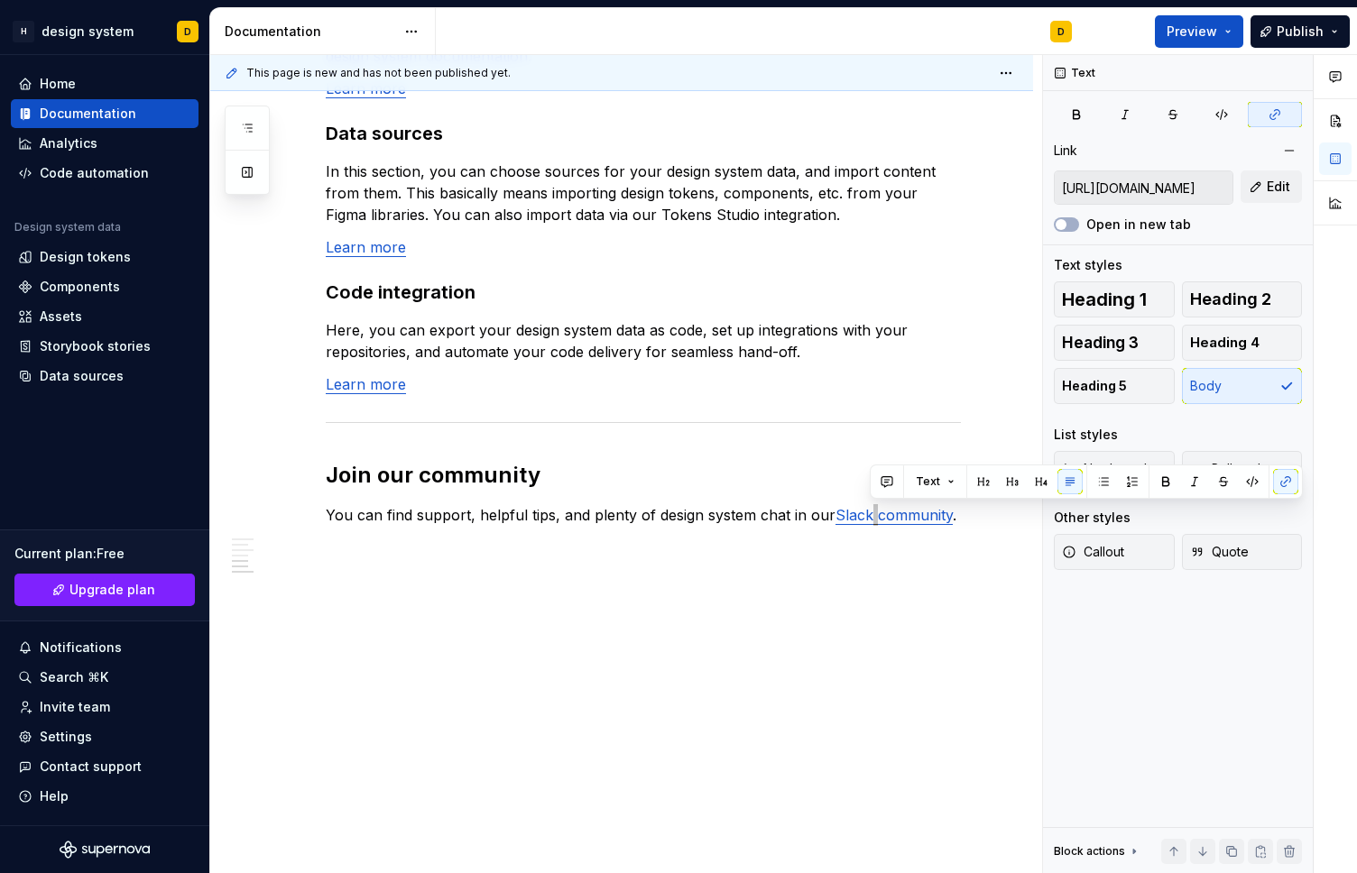
type textarea "*"
